Goal: Task Accomplishment & Management: Manage account settings

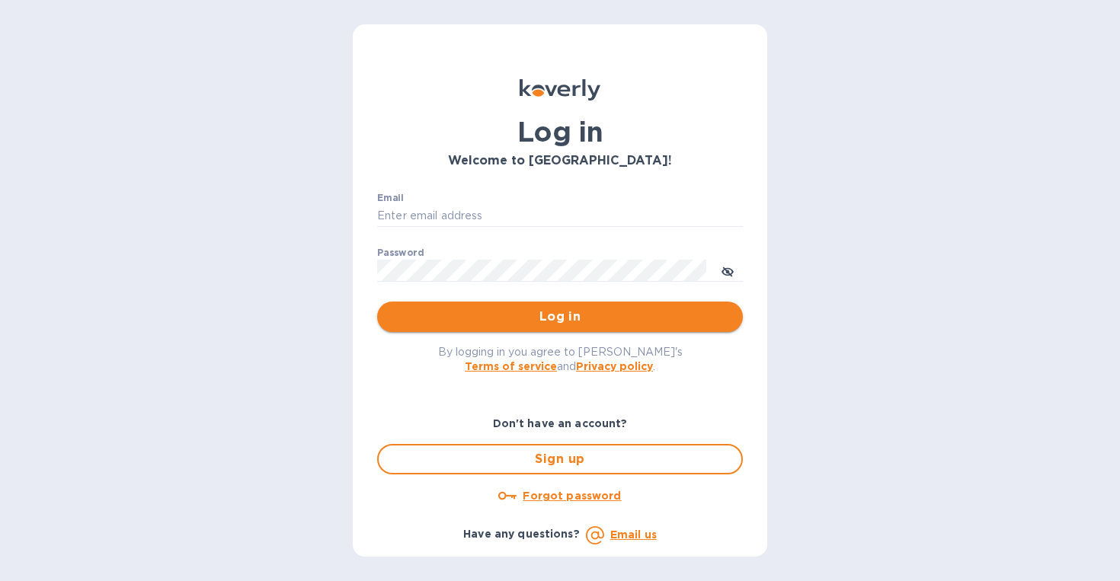
type input "[EMAIL_ADDRESS][DOMAIN_NAME]"
click at [546, 319] on span "Log in" at bounding box center [559, 317] width 341 height 18
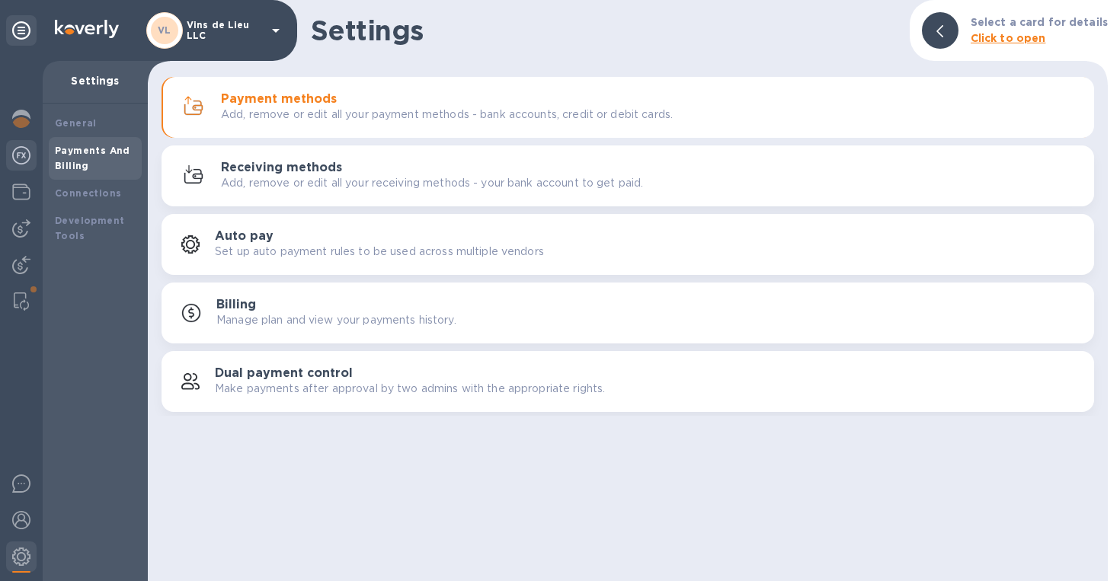
click at [21, 152] on img at bounding box center [21, 155] width 18 height 18
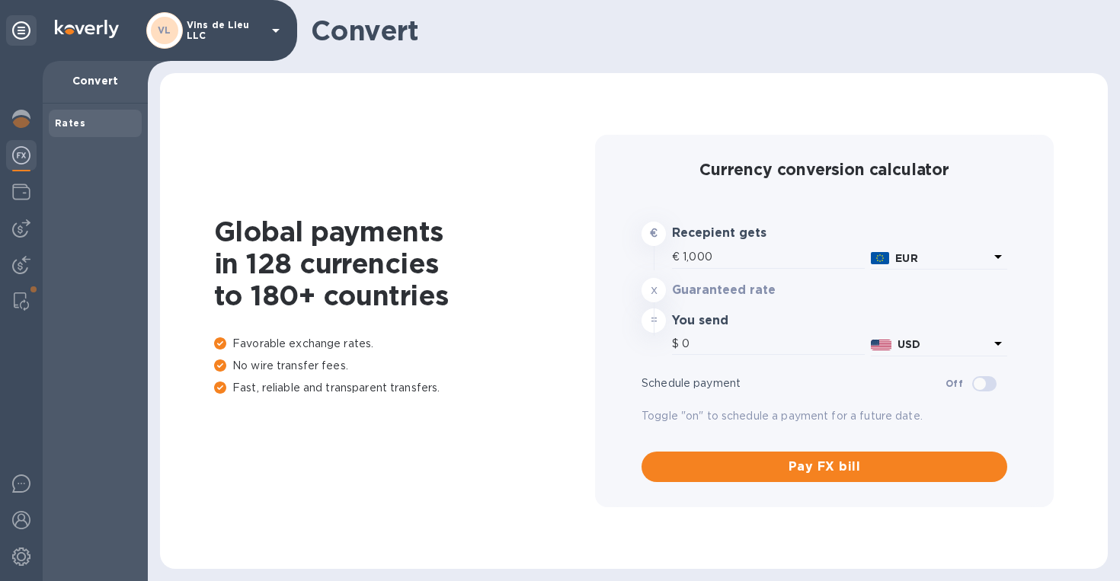
type input "1,181.01"
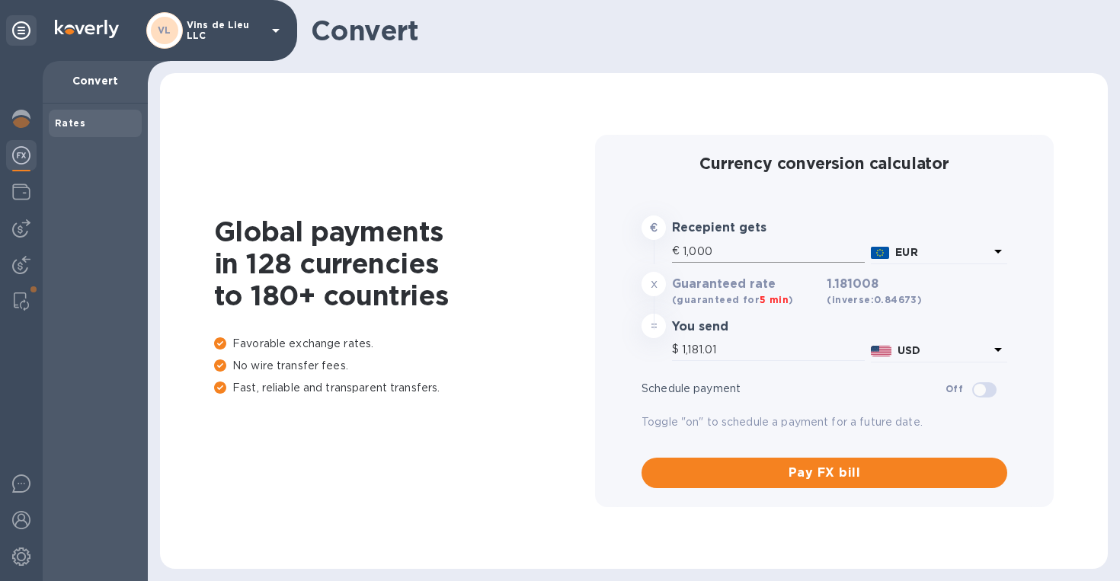
click at [757, 258] on input "1,000" at bounding box center [774, 251] width 182 height 23
type input "100"
type input "118.1"
type input "10"
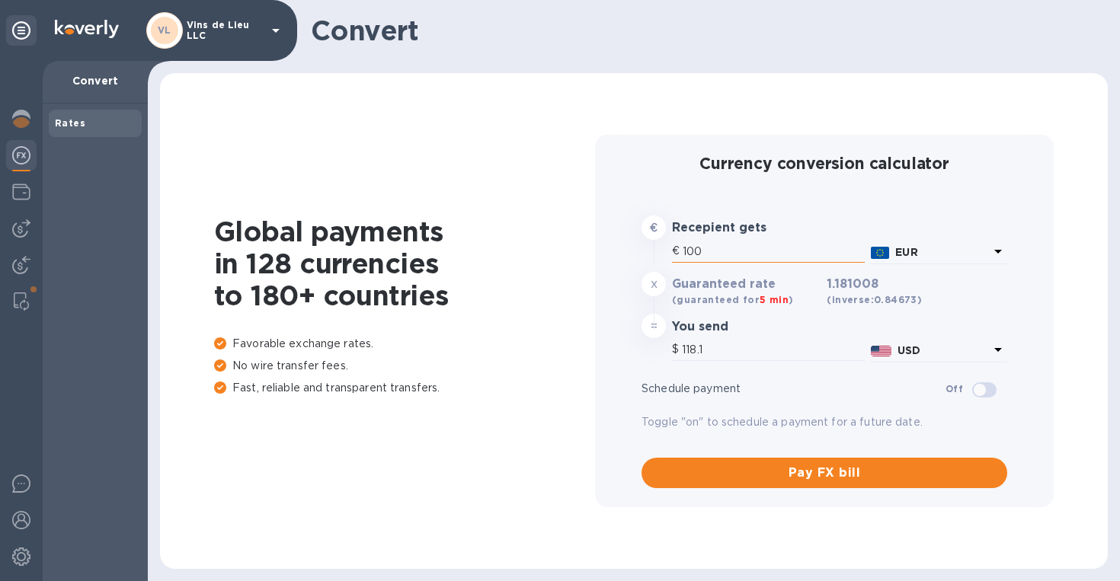
type input "11.81"
type input "1"
type input "1.18"
type input "3"
type input "3.54"
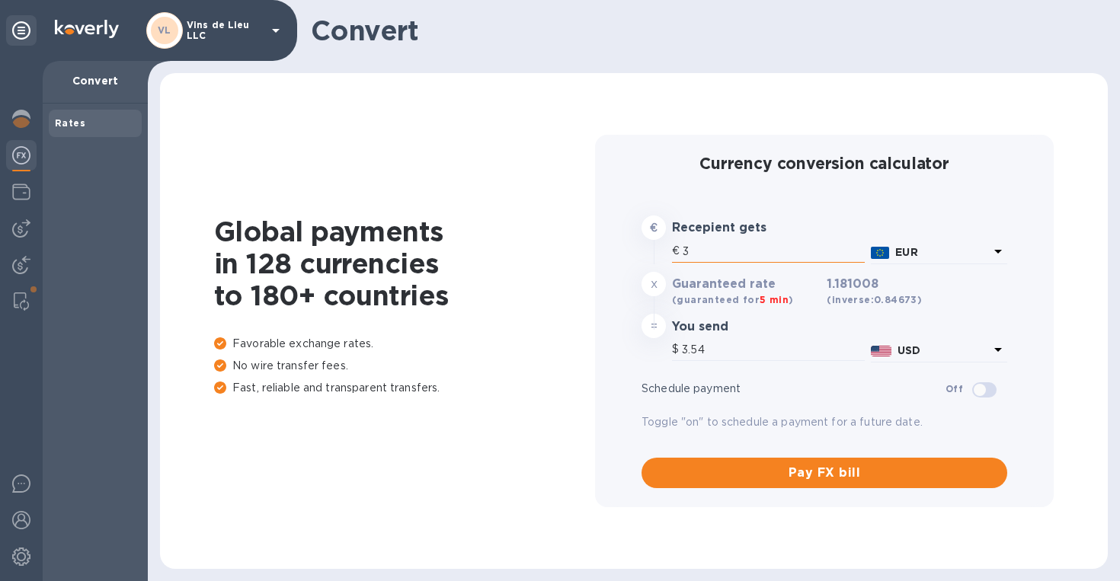
type input "39"
type input "46.06"
type input "393"
type input "464.14"
type input "3,936"
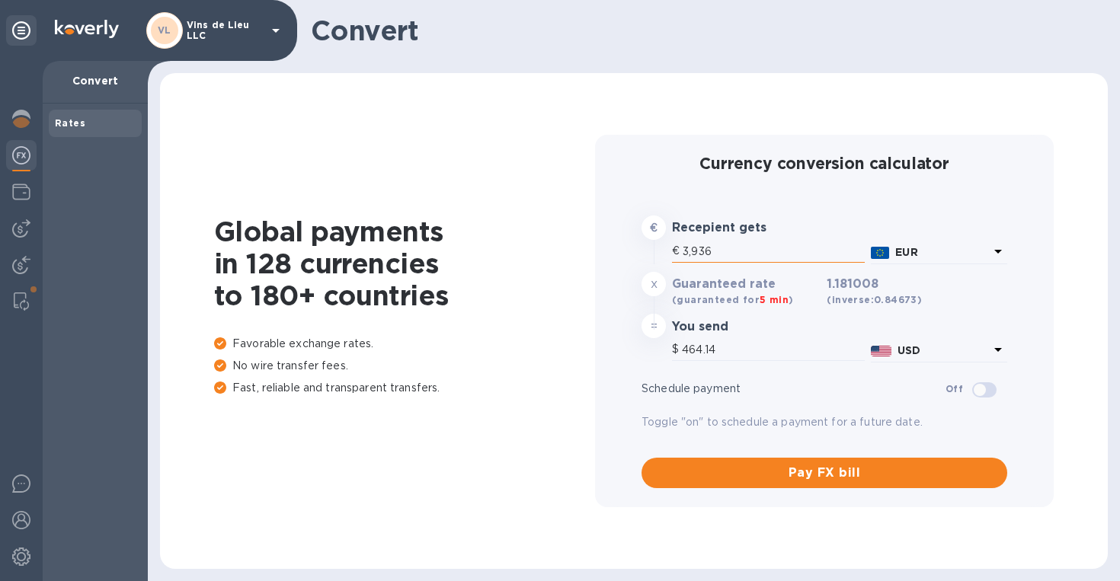
type input "4,648.45"
type input "3,936"
